Goal: Information Seeking & Learning: Learn about a topic

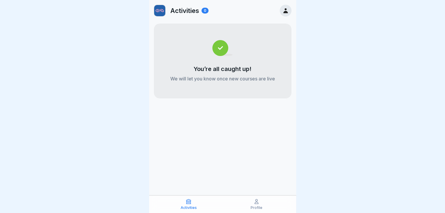
click at [254, 201] on icon at bounding box center [257, 201] width 6 height 6
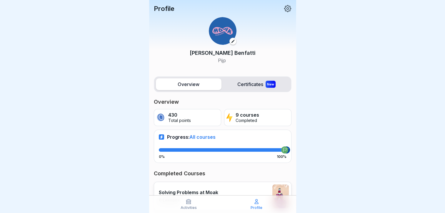
click at [285, 9] on icon at bounding box center [288, 9] width 8 height 8
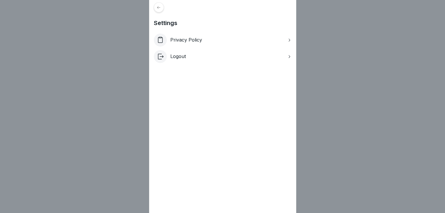
click at [161, 10] on div at bounding box center [159, 7] width 10 height 10
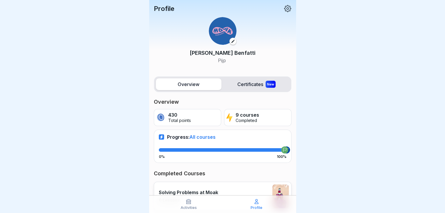
click at [231, 41] on icon at bounding box center [233, 41] width 4 height 4
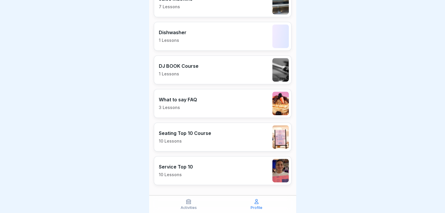
scroll to position [294, 0]
click at [191, 200] on icon at bounding box center [189, 201] width 6 height 6
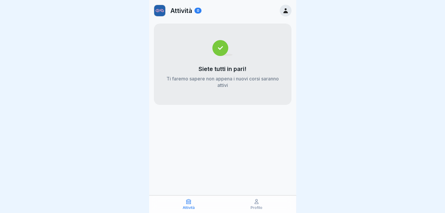
drag, startPoint x: 238, startPoint y: 82, endPoint x: 284, endPoint y: 9, distance: 86.2
click at [284, 9] on div "Attività 0 Siete tutti in pari! Ti faremo sapere non appena i nuovi corsi saran…" at bounding box center [222, 52] width 147 height 105
click at [284, 9] on icon at bounding box center [285, 10] width 6 height 6
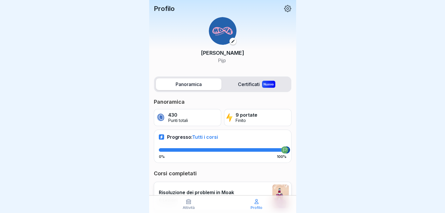
click at [313, 69] on div at bounding box center [222, 106] width 445 height 213
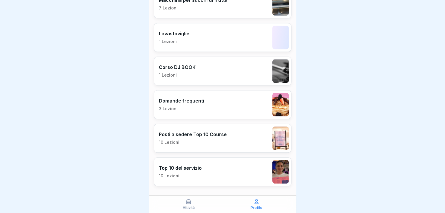
scroll to position [294, 0]
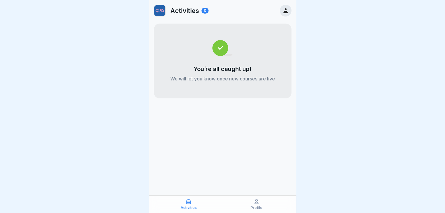
click at [282, 12] on icon at bounding box center [285, 10] width 6 height 6
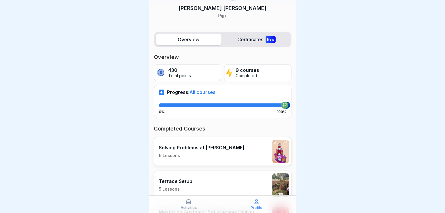
scroll to position [45, 0]
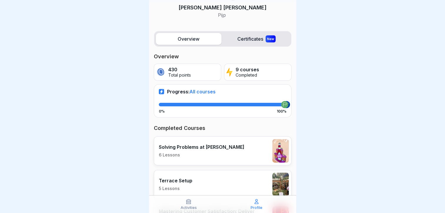
click at [245, 40] on label "Certificates New" at bounding box center [257, 39] width 66 height 12
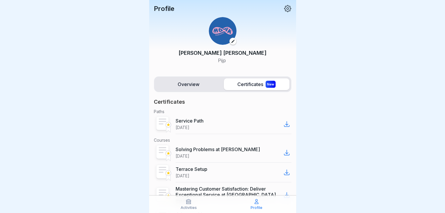
click at [284, 9] on icon at bounding box center [287, 8] width 7 height 7
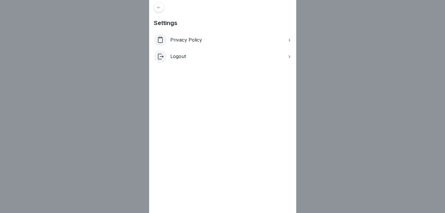
click at [160, 6] on icon at bounding box center [158, 7] width 3 height 3
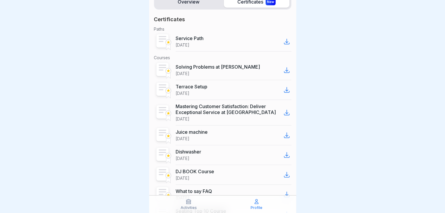
scroll to position [142, 0]
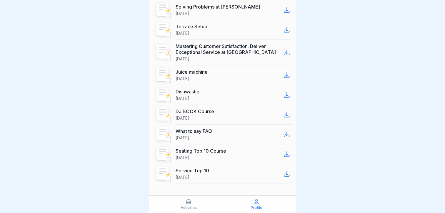
click at [190, 205] on p "Activities" at bounding box center [189, 207] width 16 height 4
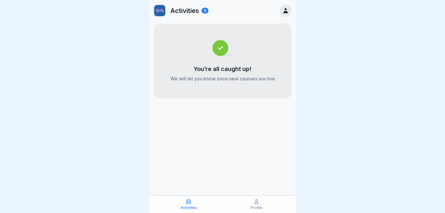
drag, startPoint x: 254, startPoint y: 197, endPoint x: 254, endPoint y: 202, distance: 5.0
click at [254, 202] on div "Activities Profile" at bounding box center [222, 204] width 147 height 18
click at [254, 202] on icon at bounding box center [257, 201] width 6 height 6
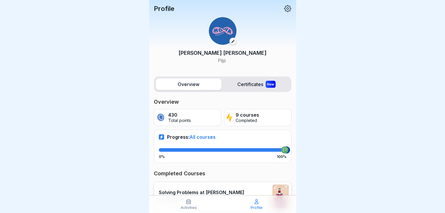
click at [244, 119] on p "Completed" at bounding box center [248, 120] width 24 height 5
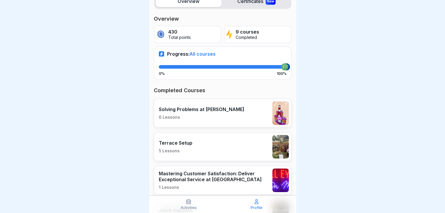
scroll to position [85, 0]
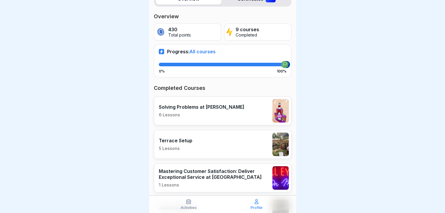
click at [209, 51] on span "All courses" at bounding box center [202, 52] width 26 height 6
click at [285, 64] on div at bounding box center [286, 64] width 7 height 7
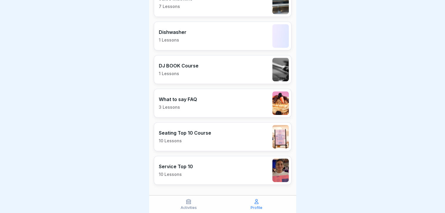
scroll to position [294, 0]
click at [207, 138] on p "10 Lessons" at bounding box center [185, 140] width 52 height 5
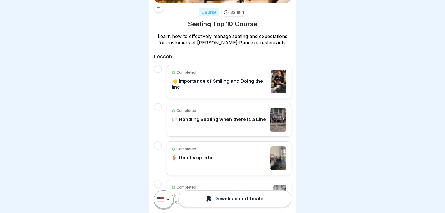
scroll to position [78, 0]
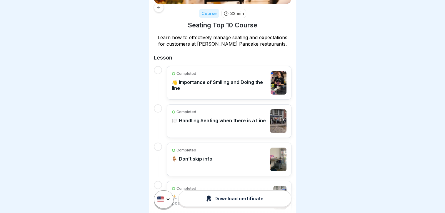
click at [224, 79] on p "👋 Importance of Smiling and Doing the line" at bounding box center [220, 85] width 96 height 12
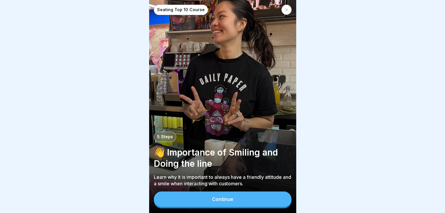
scroll to position [4, 0]
click at [212, 195] on button "Continue" at bounding box center [223, 198] width 138 height 15
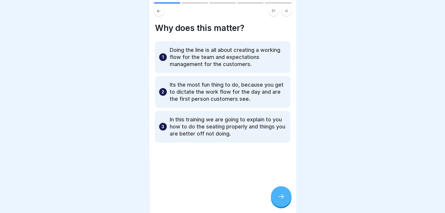
click at [282, 194] on icon at bounding box center [281, 196] width 7 height 7
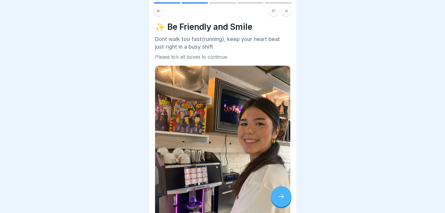
scroll to position [0, 0]
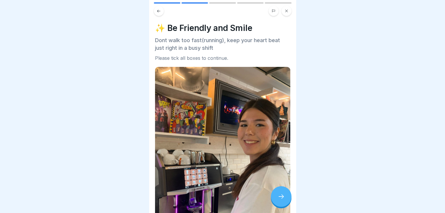
click at [278, 194] on icon at bounding box center [281, 196] width 7 height 7
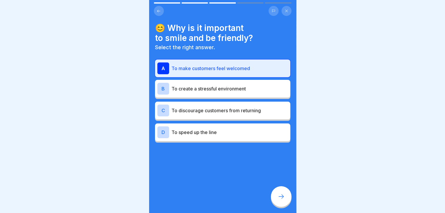
click at [284, 202] on div at bounding box center [281, 196] width 21 height 21
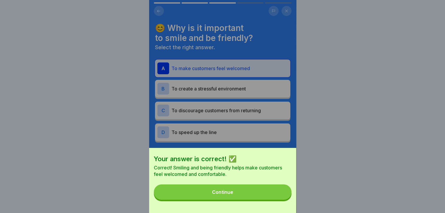
click at [272, 199] on button "Continue" at bounding box center [223, 191] width 138 height 15
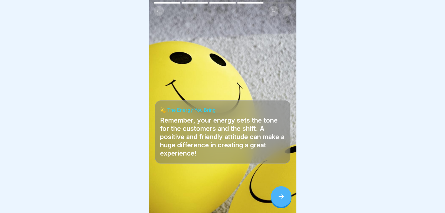
click at [281, 196] on icon at bounding box center [281, 196] width 7 height 7
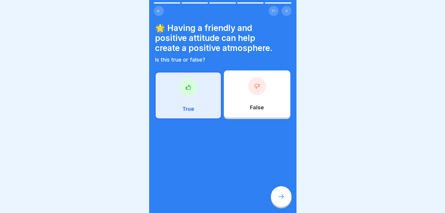
click at [284, 200] on div at bounding box center [281, 196] width 21 height 21
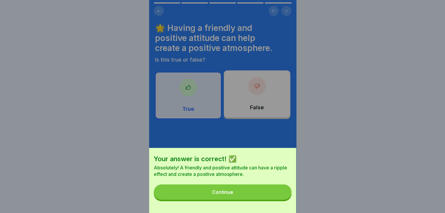
click at [284, 199] on button "Continue" at bounding box center [223, 191] width 138 height 15
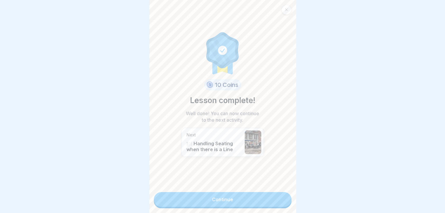
click at [269, 194] on link "Continue" at bounding box center [223, 199] width 138 height 15
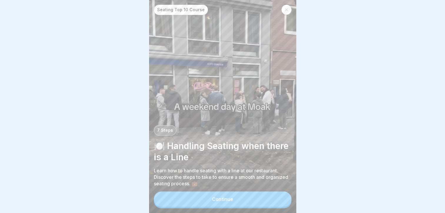
click at [236, 205] on button "Continue" at bounding box center [223, 198] width 138 height 15
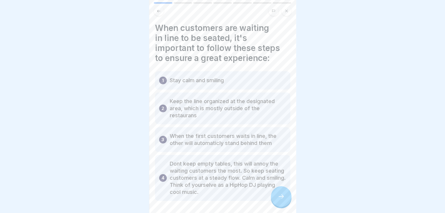
click at [281, 200] on icon at bounding box center [281, 196] width 7 height 7
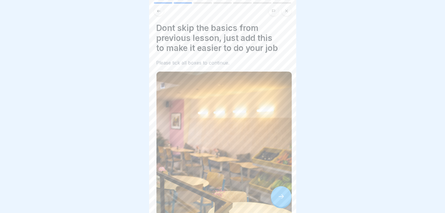
click at [184, 76] on div "Dont skip the basics from previous lesson, just add this to make it easier to d…" at bounding box center [223, 213] width 135 height 380
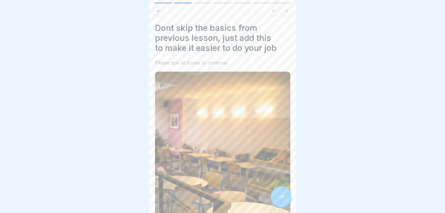
click at [282, 200] on icon at bounding box center [281, 196] width 7 height 7
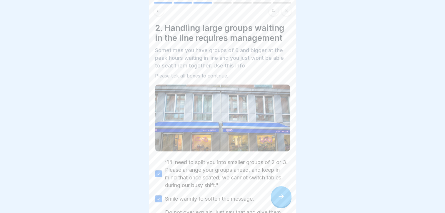
click at [283, 197] on div at bounding box center [281, 196] width 21 height 21
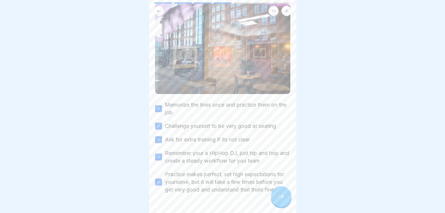
scroll to position [84, 0]
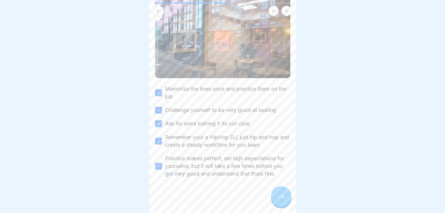
click at [282, 194] on div at bounding box center [281, 196] width 21 height 21
